Goal: Use online tool/utility: Utilize a website feature to perform a specific function

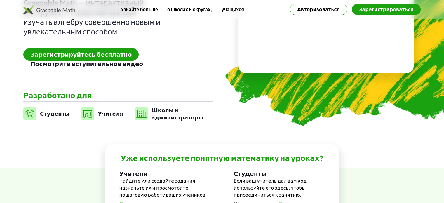
scroll to position [117, 0]
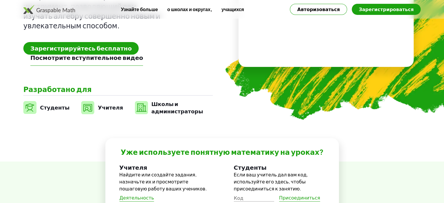
click at [69, 48] on font "Зарегистрируйтесь бесплатно" at bounding box center [80, 47] width 101 height 7
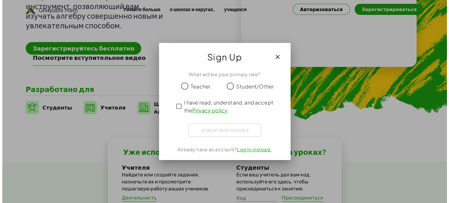
scroll to position [0, 0]
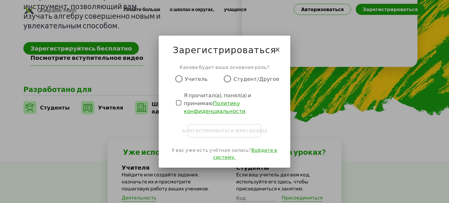
click at [196, 82] on span "Учитель" at bounding box center [196, 79] width 23 height 8
click at [196, 82] on font "Учитель" at bounding box center [196, 78] width 23 height 7
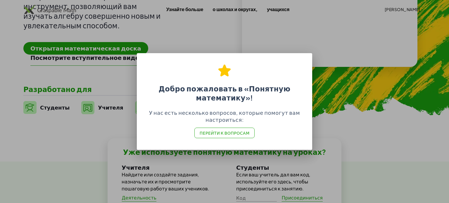
click at [227, 133] on font "Перейти к вопросам" at bounding box center [225, 132] width 50 height 5
click at [326, 129] on div at bounding box center [224, 101] width 449 height 203
click at [332, 115] on div at bounding box center [224, 101] width 449 height 203
click at [401, 117] on div at bounding box center [224, 101] width 449 height 203
click at [402, 118] on div at bounding box center [224, 101] width 449 height 203
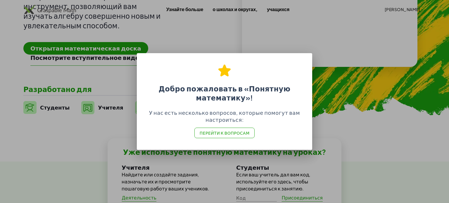
click at [359, 121] on div at bounding box center [224, 101] width 449 height 203
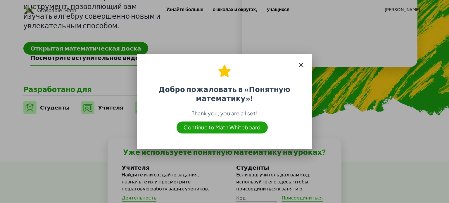
click at [359, 121] on div at bounding box center [224, 101] width 449 height 203
click at [226, 129] on font "Перейти к математической доске" at bounding box center [222, 127] width 96 height 7
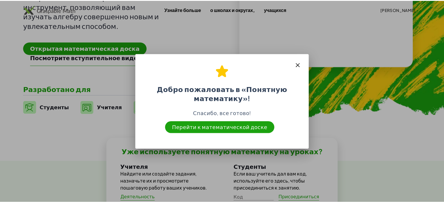
scroll to position [117, 0]
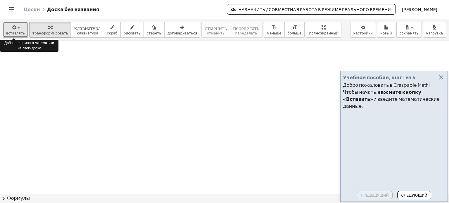
click at [13, 30] on icon "button" at bounding box center [13, 27] width 5 height 7
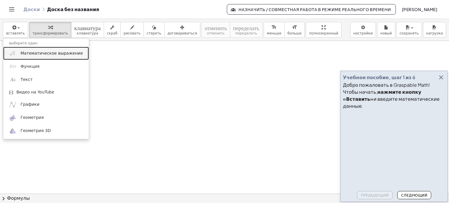
click at [21, 50] on link "Математическое выражение" at bounding box center [46, 53] width 86 height 13
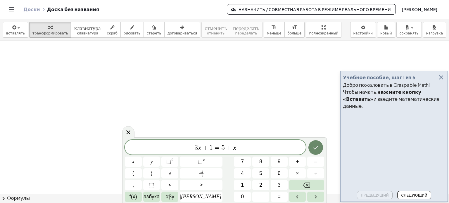
click at [312, 151] on button "Сделанный" at bounding box center [315, 147] width 15 height 15
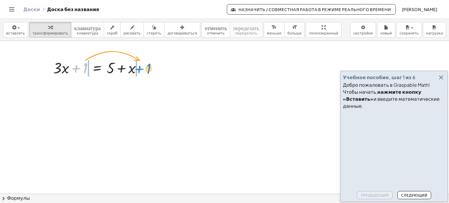
drag, startPoint x: 82, startPoint y: 71, endPoint x: 146, endPoint y: 72, distance: 63.4
click at [146, 72] on div at bounding box center [99, 68] width 98 height 20
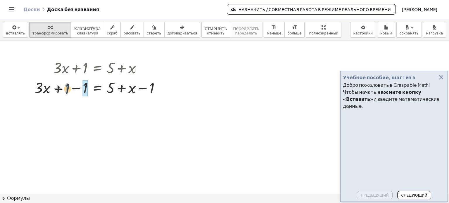
drag, startPoint x: 68, startPoint y: 87, endPoint x: 75, endPoint y: 93, distance: 8.9
click at [71, 92] on div at bounding box center [100, 87] width 136 height 20
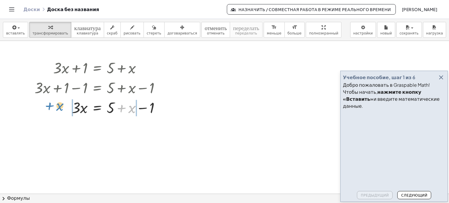
drag, startPoint x: 133, startPoint y: 107, endPoint x: 61, endPoint y: 105, distance: 71.9
click at [61, 105] on div at bounding box center [100, 107] width 136 height 20
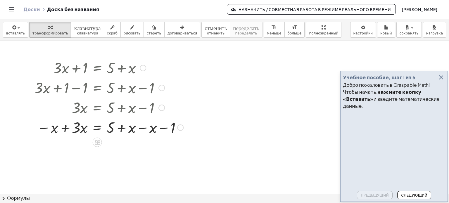
click at [130, 129] on div at bounding box center [109, 127] width 155 height 20
click at [151, 127] on div at bounding box center [109, 127] width 155 height 20
click at [74, 151] on div at bounding box center [109, 147] width 155 height 20
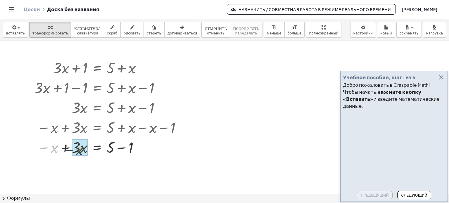
drag, startPoint x: 55, startPoint y: 148, endPoint x: 82, endPoint y: 147, distance: 26.9
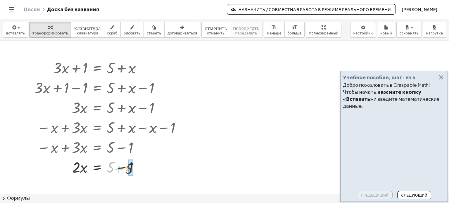
drag, startPoint x: 112, startPoint y: 168, endPoint x: 131, endPoint y: 169, distance: 18.8
drag, startPoint x: 83, startPoint y: 170, endPoint x: 86, endPoint y: 181, distance: 12.0
drag, startPoint x: 75, startPoint y: 169, endPoint x: 111, endPoint y: 168, distance: 36.3
click at [111, 168] on div at bounding box center [109, 167] width 155 height 20
click at [124, 169] on div at bounding box center [125, 167] width 6 height 6
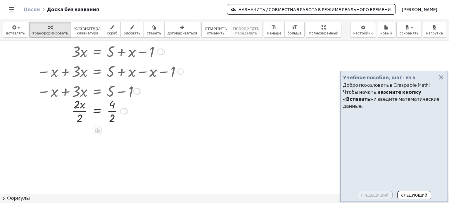
scroll to position [58, 0]
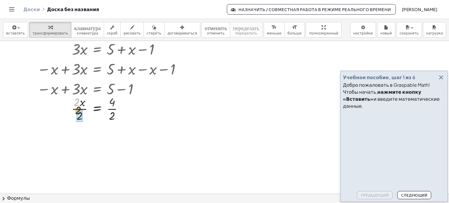
drag, startPoint x: 75, startPoint y: 101, endPoint x: 79, endPoint y: 119, distance: 18.4
drag, startPoint x: 111, startPoint y: 132, endPoint x: 111, endPoint y: 138, distance: 6.1
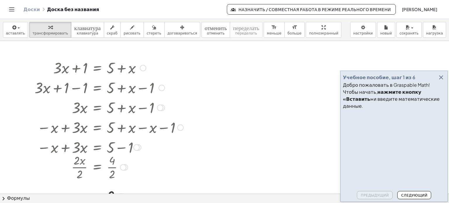
scroll to position [29, 0]
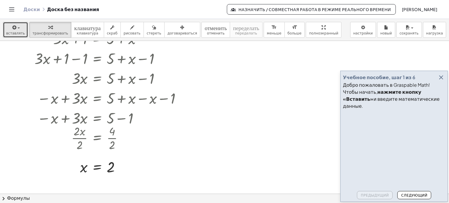
click at [19, 25] on div "button" at bounding box center [15, 27] width 19 height 7
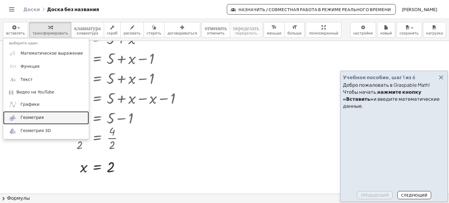
click at [39, 115] on span "Геометрия" at bounding box center [31, 118] width 23 height 6
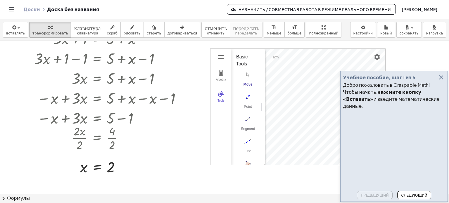
click at [411, 194] on font "Следующий" at bounding box center [414, 195] width 26 height 4
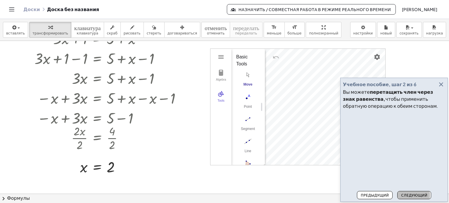
click at [409, 191] on button "Следующий" at bounding box center [414, 195] width 34 height 8
click at [409, 190] on div "Предыдущий Следующий" at bounding box center [394, 194] width 102 height 11
click at [407, 192] on button "Следующий" at bounding box center [414, 195] width 34 height 8
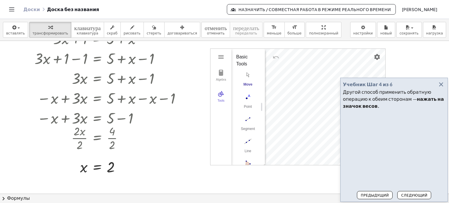
click at [407, 192] on button "Следующий" at bounding box center [414, 195] width 34 height 8
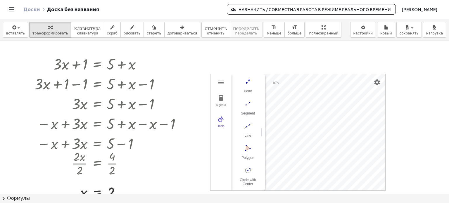
scroll to position [0, 0]
click at [248, 126] on img "Point. Select position or line, function, or curve" at bounding box center [247, 122] width 23 height 9
click at [246, 115] on img "Segment. Select two points or positions" at bounding box center [247, 113] width 23 height 9
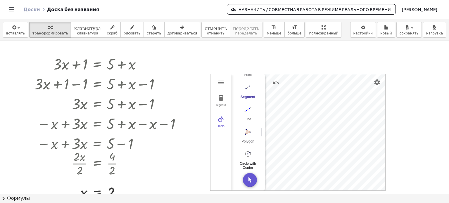
click at [250, 150] on img "Circle with Center through Point. Select center point, then point on circle" at bounding box center [247, 153] width 23 height 9
click at [410, 128] on div at bounding box center [224, 190] width 449 height 306
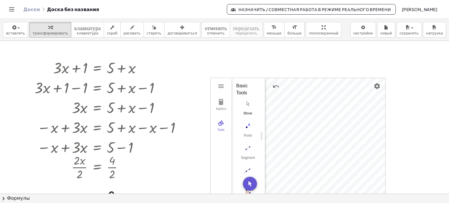
scroll to position [0, 0]
click at [250, 108] on img "Move. Drag or select object" at bounding box center [247, 103] width 23 height 9
click at [252, 183] on div "More" at bounding box center [250, 185] width 19 height 5
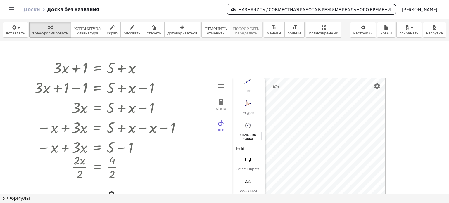
click at [245, 127] on img "Circle with Center through Point. Select center point, then point on circle" at bounding box center [247, 125] width 23 height 9
click at [245, 107] on img "Move. Drag or select object" at bounding box center [247, 103] width 23 height 9
click at [251, 87] on button "Delete" at bounding box center [247, 87] width 23 height 21
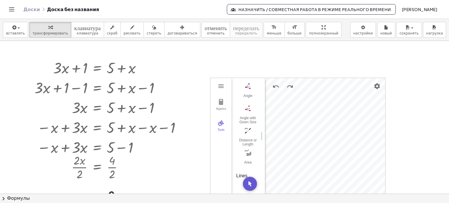
scroll to position [409, 0]
click at [250, 85] on img "Angle. Select three points or two lines" at bounding box center [247, 85] width 23 height 9
click at [247, 126] on img "Reflect about Line. Select object to reflect, then line of reflection" at bounding box center [247, 126] width 23 height 9
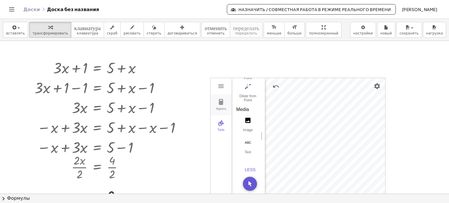
click at [222, 103] on img "Geometry" at bounding box center [220, 101] width 7 height 7
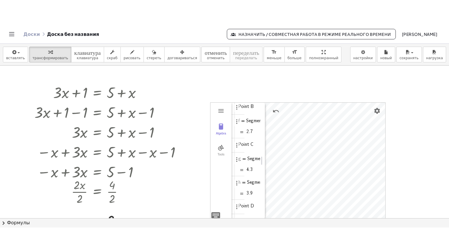
scroll to position [0, 14]
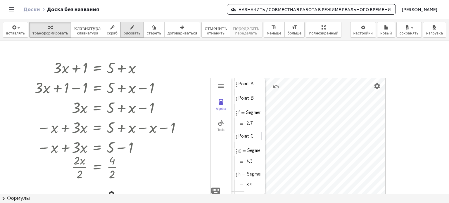
click at [124, 34] on font "рисовать" at bounding box center [132, 33] width 17 height 4
drag, startPoint x: 191, startPoint y: 63, endPoint x: 207, endPoint y: 67, distance: 16.2
click at [199, 75] on div at bounding box center [224, 194] width 449 height 306
drag, startPoint x: 209, startPoint y: 61, endPoint x: 213, endPoint y: 76, distance: 15.7
click at [213, 76] on div at bounding box center [224, 194] width 449 height 306
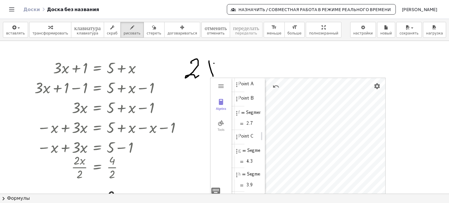
drag, startPoint x: 214, startPoint y: 63, endPoint x: 203, endPoint y: 77, distance: 17.8
click at [203, 77] on div at bounding box center [224, 194] width 449 height 306
drag, startPoint x: 214, startPoint y: 71, endPoint x: 222, endPoint y: 69, distance: 8.4
click at [224, 70] on div at bounding box center [224, 194] width 449 height 306
drag, startPoint x: 220, startPoint y: 67, endPoint x: 221, endPoint y: 76, distance: 9.2
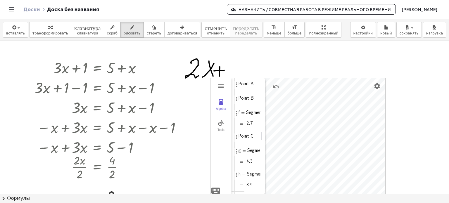
click at [219, 78] on div at bounding box center [224, 194] width 449 height 306
drag, startPoint x: 232, startPoint y: 72, endPoint x: 238, endPoint y: 88, distance: 16.7
click at [238, 84] on div at bounding box center [224, 194] width 449 height 306
click at [223, 86] on div at bounding box center [224, 194] width 449 height 306
click at [221, 86] on div at bounding box center [224, 194] width 449 height 306
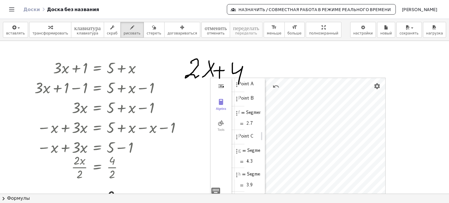
drag, startPoint x: 294, startPoint y: 36, endPoint x: 294, endPoint y: 71, distance: 35.4
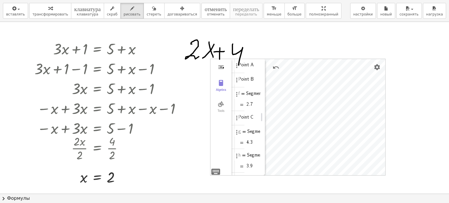
click at [294, 71] on div "вставлять выберите один: Математическое выражение Функция Текст Видео на YouTub…" at bounding box center [224, 101] width 449 height 203
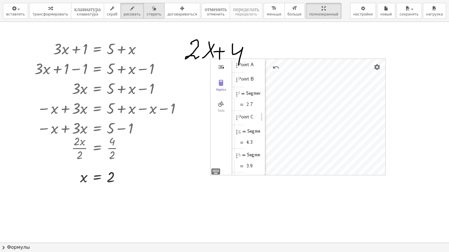
click at [152, 8] on icon "button" at bounding box center [154, 8] width 4 height 7
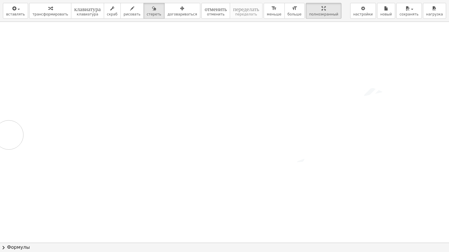
drag, startPoint x: 323, startPoint y: 95, endPoint x: 23, endPoint y: 90, distance: 300.5
click at [21, 103] on div at bounding box center [224, 243] width 449 height 442
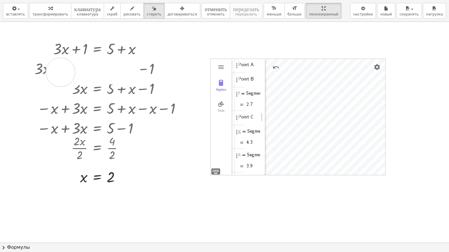
drag, startPoint x: 125, startPoint y: 72, endPoint x: 68, endPoint y: 70, distance: 57.6
click at [58, 72] on div at bounding box center [224, 243] width 449 height 442
drag, startPoint x: 50, startPoint y: 65, endPoint x: 8, endPoint y: 66, distance: 41.8
click at [8, 66] on div at bounding box center [224, 243] width 449 height 442
drag, startPoint x: 146, startPoint y: 63, endPoint x: 53, endPoint y: 74, distance: 93.0
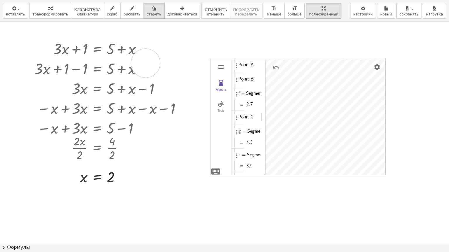
click at [53, 74] on div at bounding box center [224, 243] width 449 height 442
click at [205, 8] on font "отменить" at bounding box center [216, 9] width 22 height 6
drag, startPoint x: 195, startPoint y: 43, endPoint x: 264, endPoint y: 99, distance: 88.9
click at [264, 99] on div at bounding box center [224, 243] width 449 height 442
click at [173, 82] on div at bounding box center [224, 243] width 449 height 442
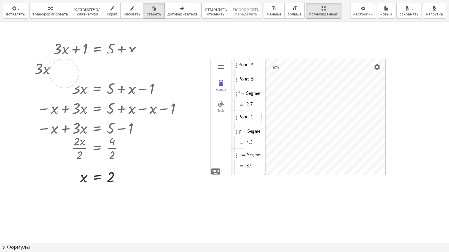
drag, startPoint x: 64, startPoint y: 73, endPoint x: 52, endPoint y: 89, distance: 19.9
click at [49, 80] on div at bounding box center [224, 243] width 449 height 442
drag, startPoint x: 144, startPoint y: 109, endPoint x: 174, endPoint y: 65, distance: 53.8
click at [173, 87] on div at bounding box center [224, 243] width 449 height 442
drag, startPoint x: 81, startPoint y: 66, endPoint x: 26, endPoint y: 67, distance: 55.2
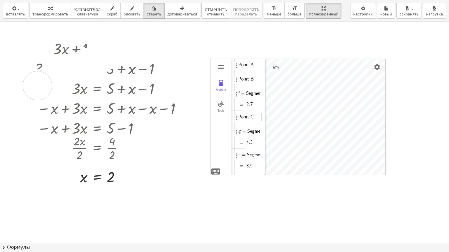
click at [36, 86] on div at bounding box center [224, 243] width 449 height 442
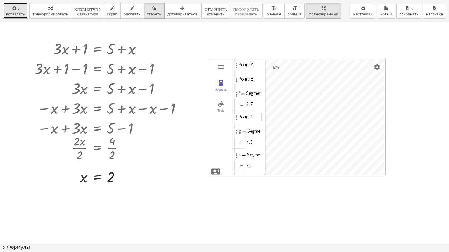
click at [13, 13] on font "вставлять" at bounding box center [15, 14] width 19 height 4
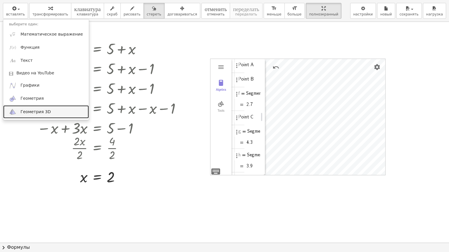
click at [47, 112] on link "Геометрия 3D" at bounding box center [46, 111] width 86 height 13
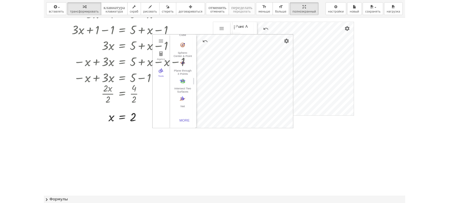
scroll to position [0, 0]
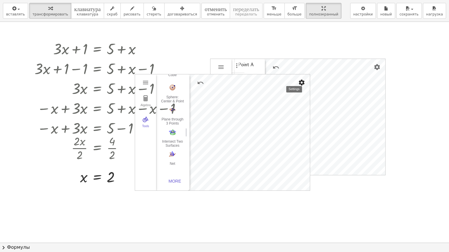
click at [309, 86] on div "3D Calculator" at bounding box center [250, 133] width 120 height 116
click at [201, 85] on img "Undo" at bounding box center [200, 82] width 7 height 7
click at [172, 90] on div at bounding box center [109, 88] width 155 height 20
click at [171, 88] on div at bounding box center [109, 88] width 155 height 20
